Goal: Task Accomplishment & Management: Use online tool/utility

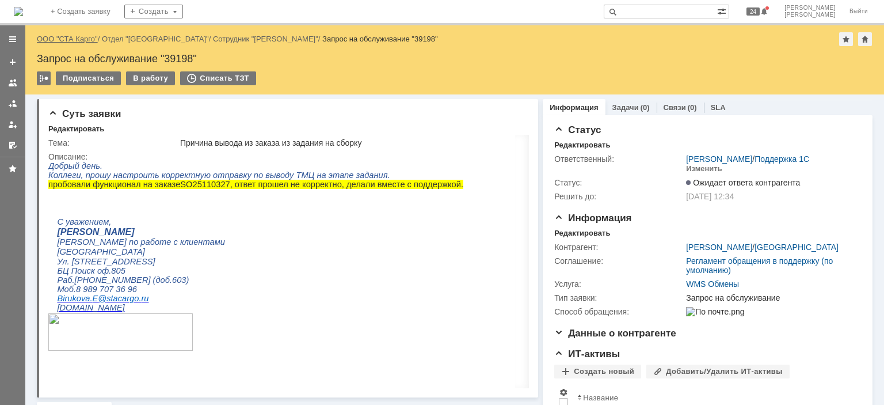
click at [77, 39] on link "ООО "СТА Карго"" at bounding box center [67, 39] width 61 height 9
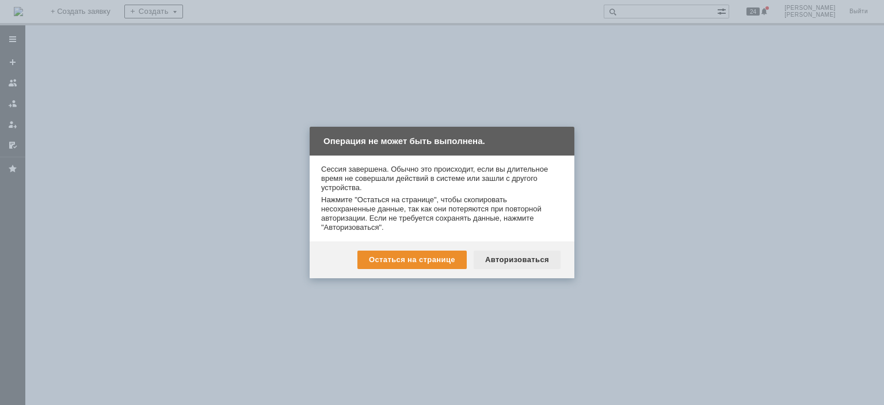
click at [517, 260] on div "Авторизоваться" at bounding box center [517, 259] width 87 height 18
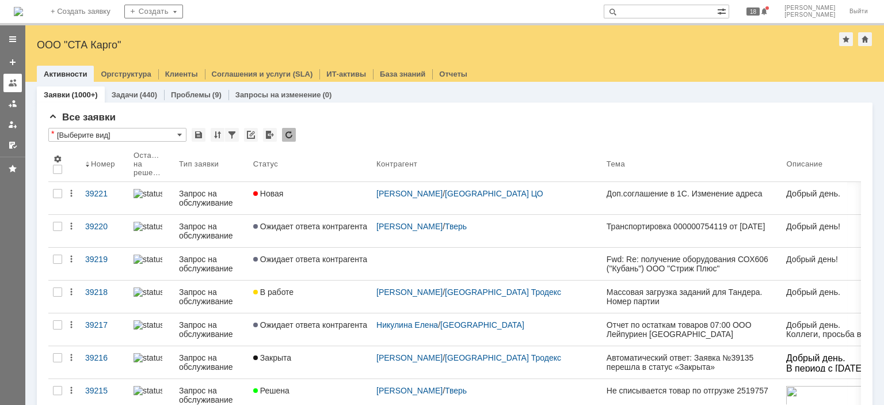
click at [18, 80] on link at bounding box center [12, 83] width 18 height 18
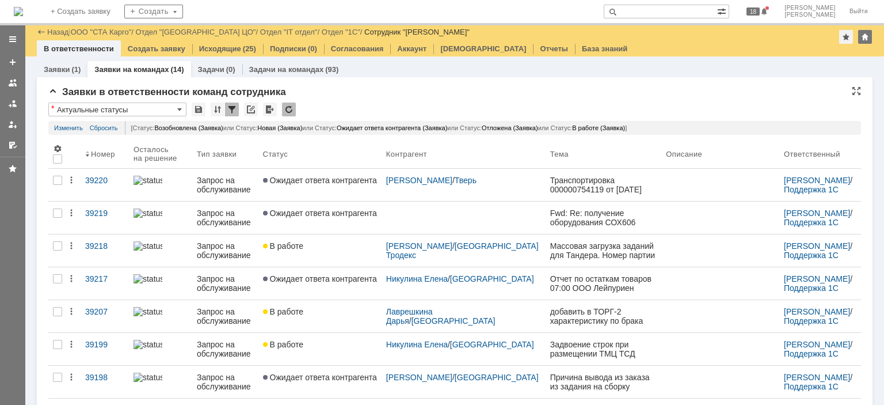
scroll to position [257, 0]
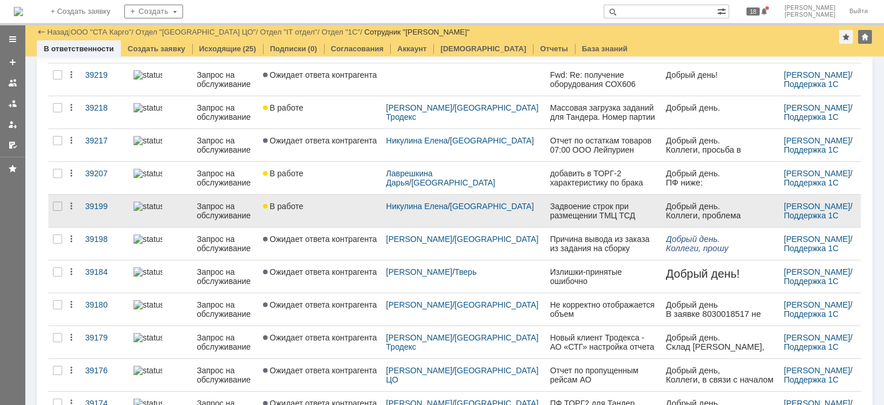
click at [354, 207] on div "В работе" at bounding box center [320, 205] width 114 height 9
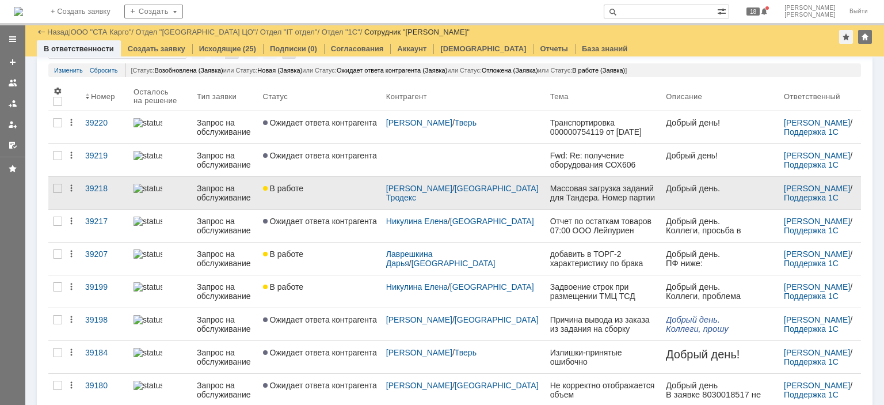
click at [325, 196] on link "В работе" at bounding box center [319, 193] width 123 height 32
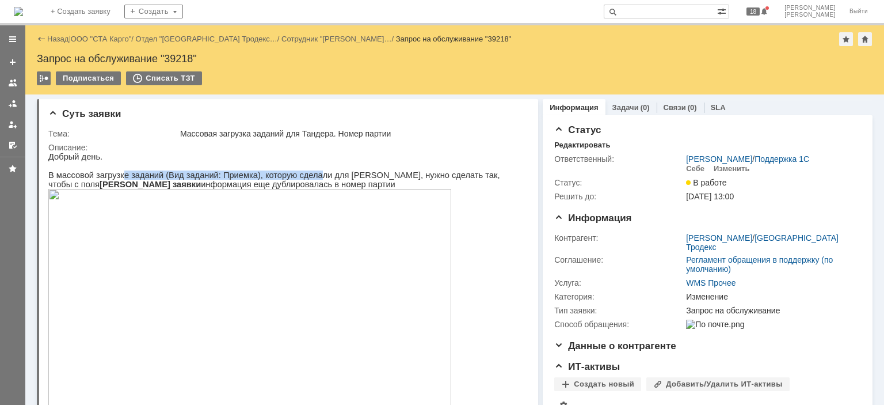
drag, startPoint x: 117, startPoint y: 177, endPoint x: 299, endPoint y: 179, distance: 181.9
click at [298, 179] on p "В массовой загрузке заданий (Вид заданий: Приемка), которую сделали для Тандера…" at bounding box center [283, 179] width 470 height 18
click at [351, 185] on p "В массовой загрузке заданий (Вид заданий: Приемка), которую сделали для Тандера…" at bounding box center [283, 179] width 470 height 18
click at [100, 39] on link "ООО "СТА Карго"" at bounding box center [101, 39] width 61 height 9
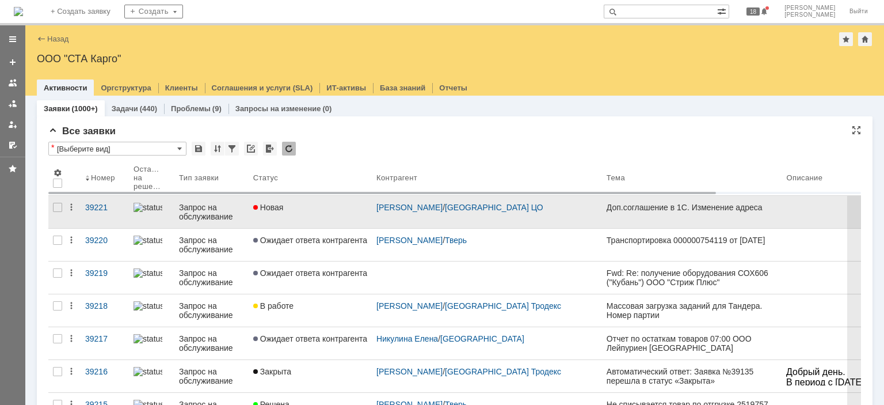
click at [352, 203] on div "Новая" at bounding box center [310, 207] width 114 height 9
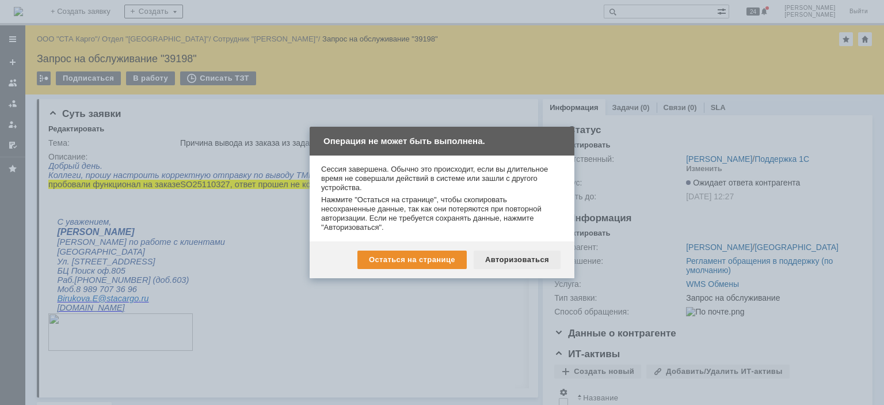
click at [529, 260] on div "Авторизоваться" at bounding box center [517, 259] width 87 height 18
